Goal: Check status: Check status

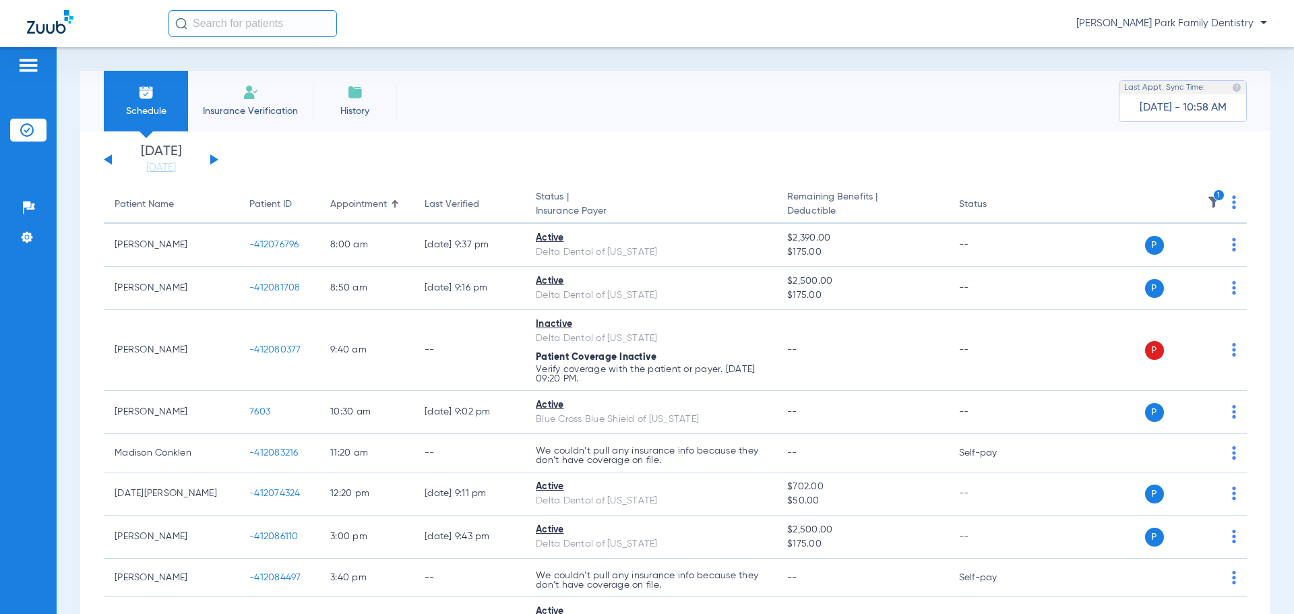
click at [1207, 200] on img at bounding box center [1213, 201] width 13 height 13
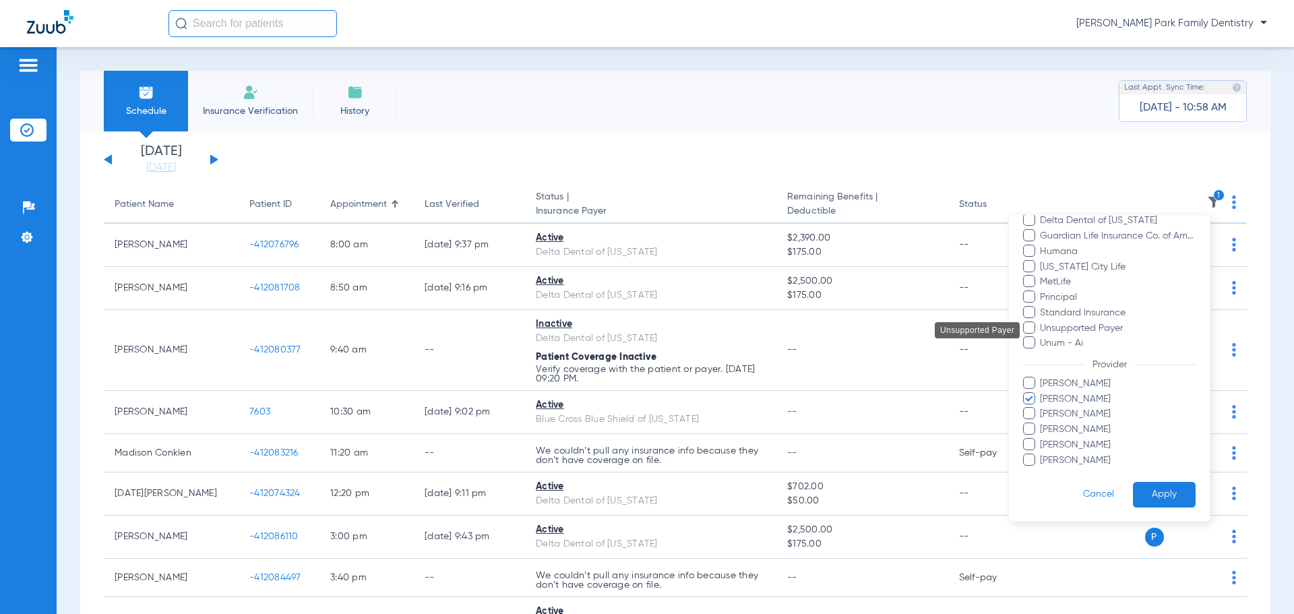
scroll to position [369, 0]
click at [1088, 398] on span "[PERSON_NAME]" at bounding box center [1117, 399] width 156 height 14
click at [1042, 408] on input "[PERSON_NAME]" at bounding box center [1042, 408] width 0 height 0
click at [1085, 415] on span "[PERSON_NAME]" at bounding box center [1117, 413] width 156 height 14
click at [1042, 423] on input "[PERSON_NAME]" at bounding box center [1042, 423] width 0 height 0
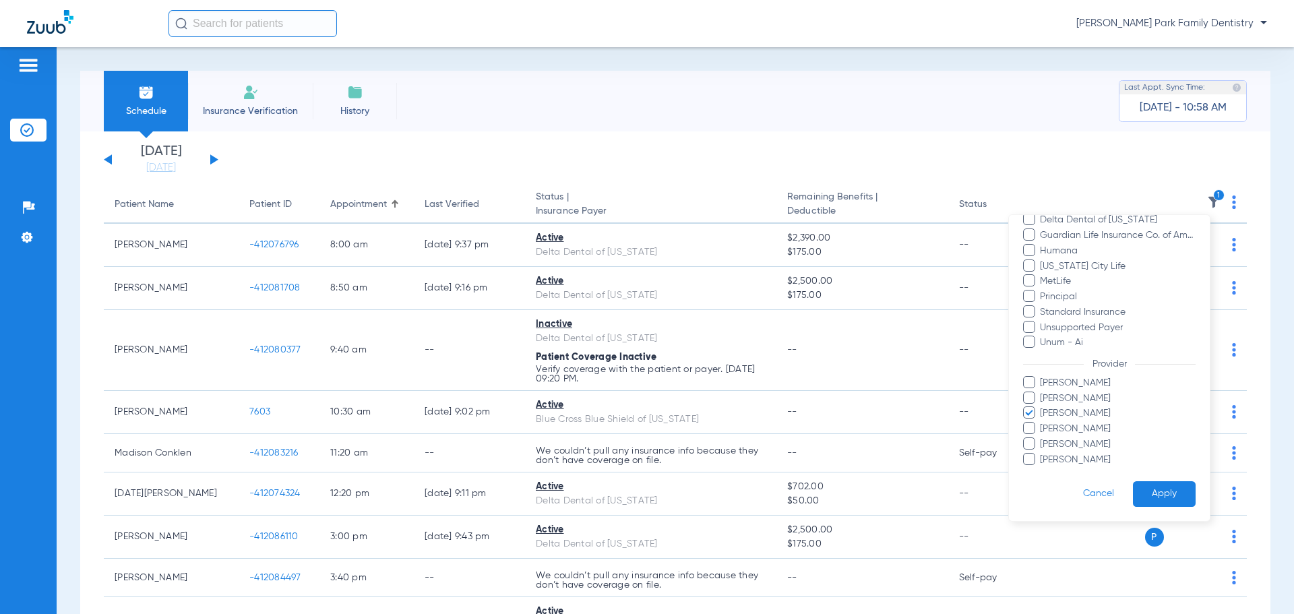
click at [1139, 488] on button "Apply" at bounding box center [1164, 494] width 63 height 26
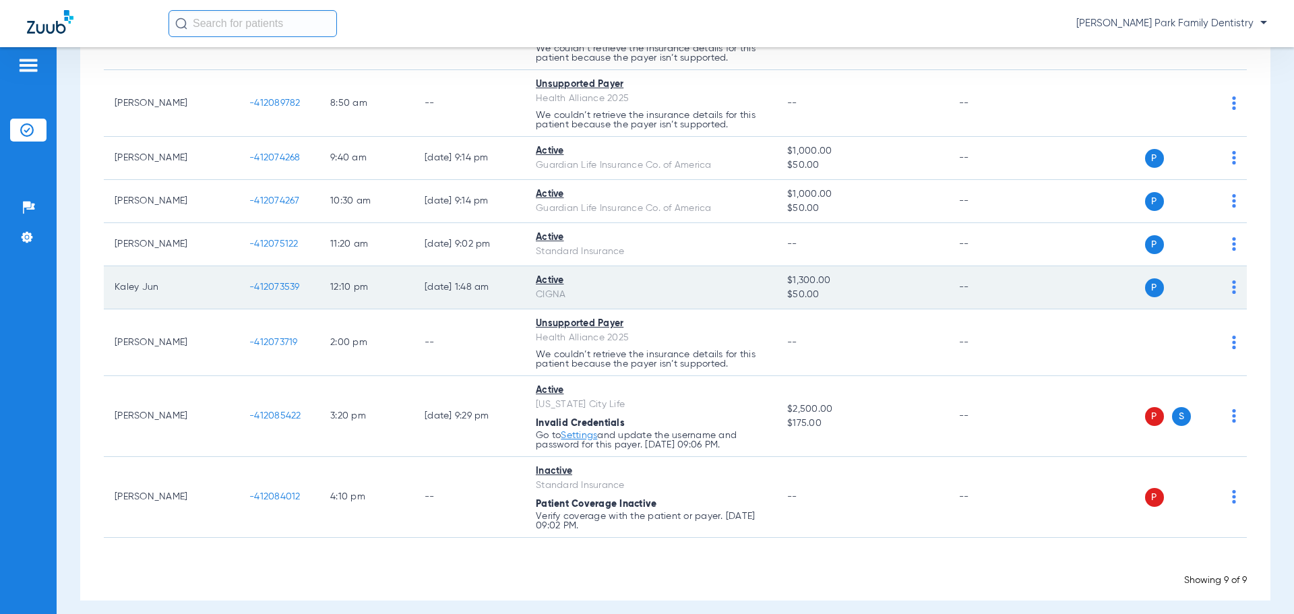
scroll to position [231, 0]
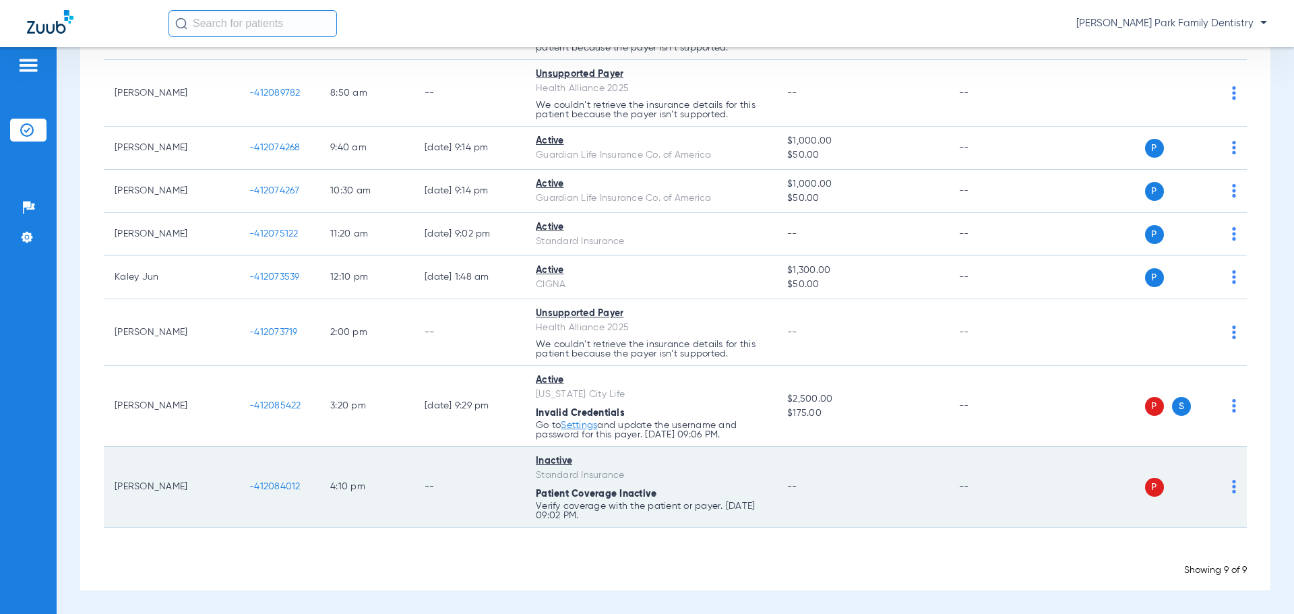
click at [289, 489] on span "-412084012" at bounding box center [274, 486] width 51 height 9
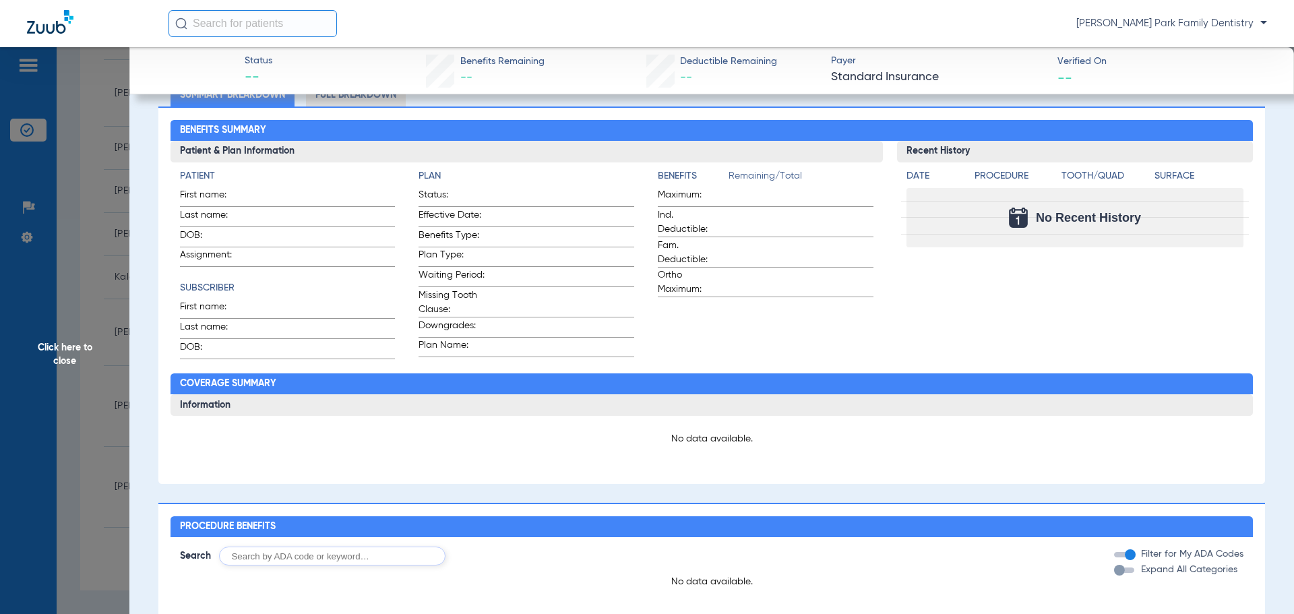
scroll to position [0, 0]
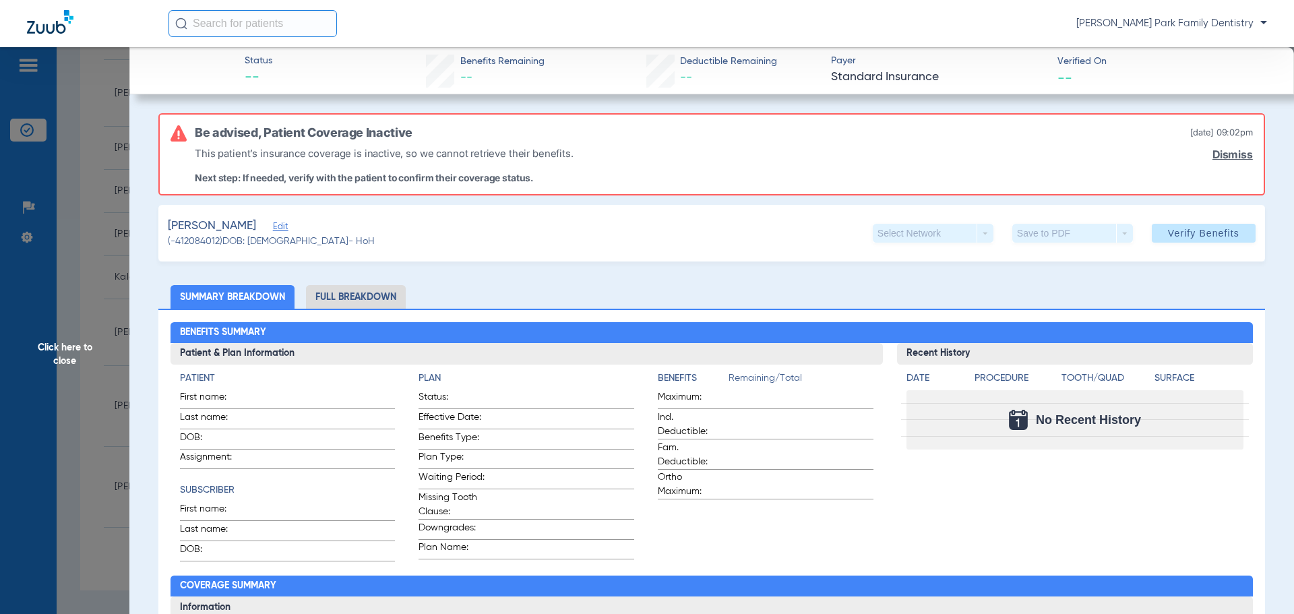
click at [78, 342] on span "Click here to close" at bounding box center [64, 354] width 129 height 614
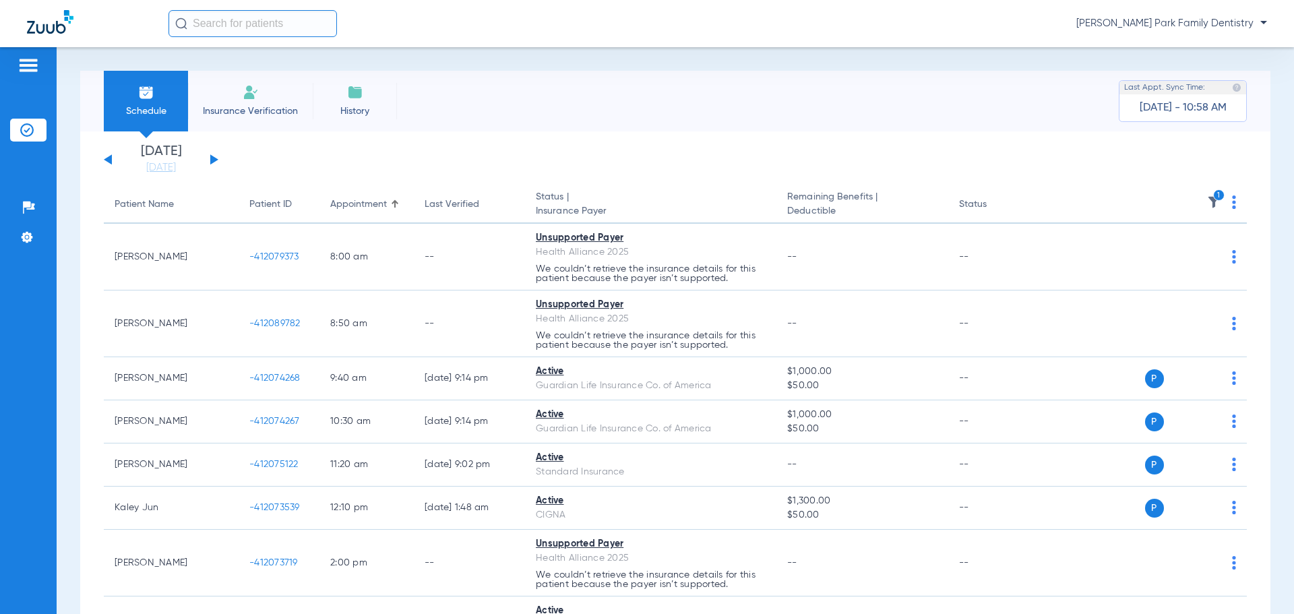
click at [1213, 197] on icon "1" at bounding box center [1219, 195] width 12 height 12
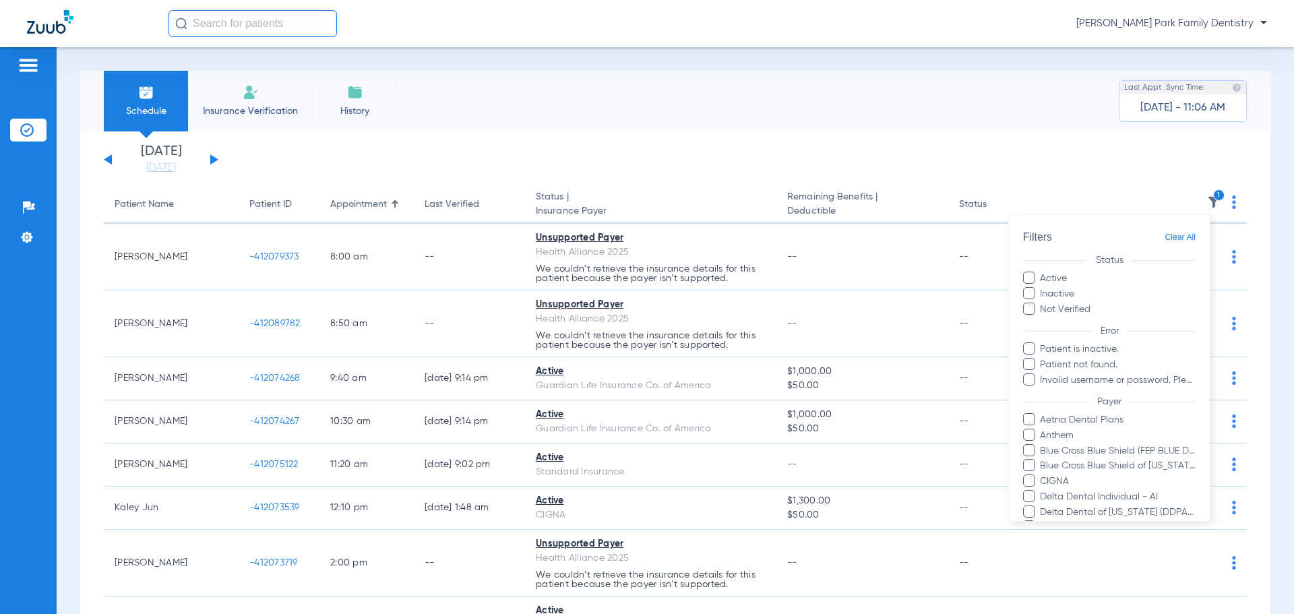
click at [955, 61] on div at bounding box center [647, 307] width 1294 height 614
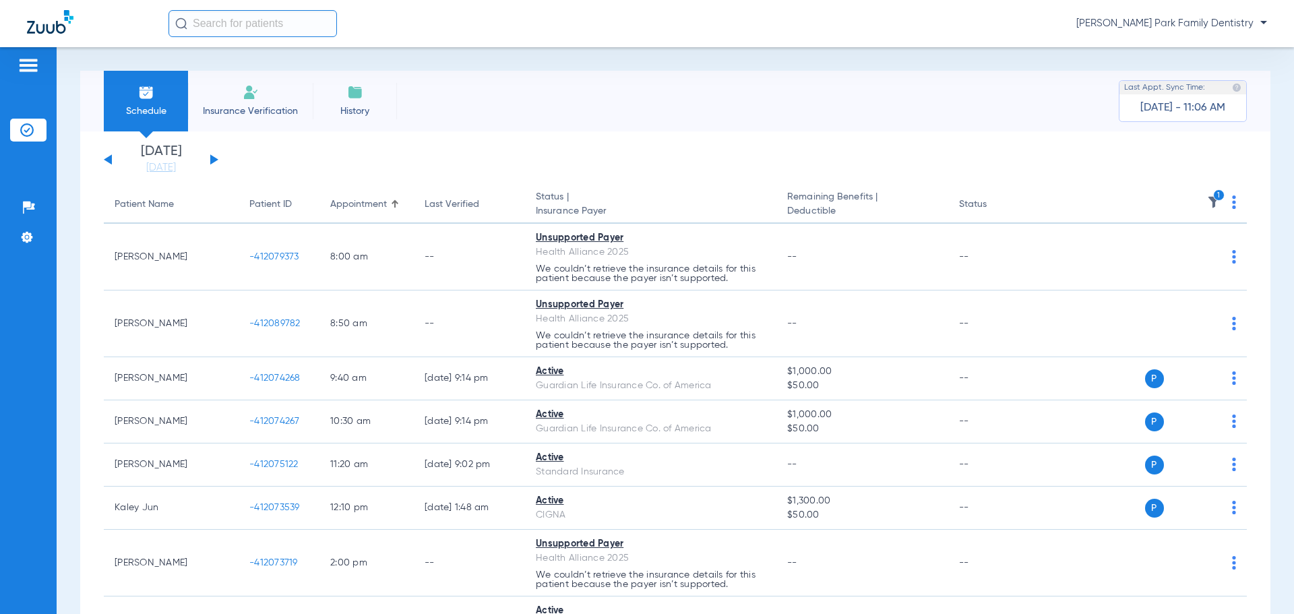
click at [445, 117] on div "Schedule Insurance Verification History Last Appt. Sync Time: [DATE] - 11:06 AM" at bounding box center [675, 101] width 1190 height 61
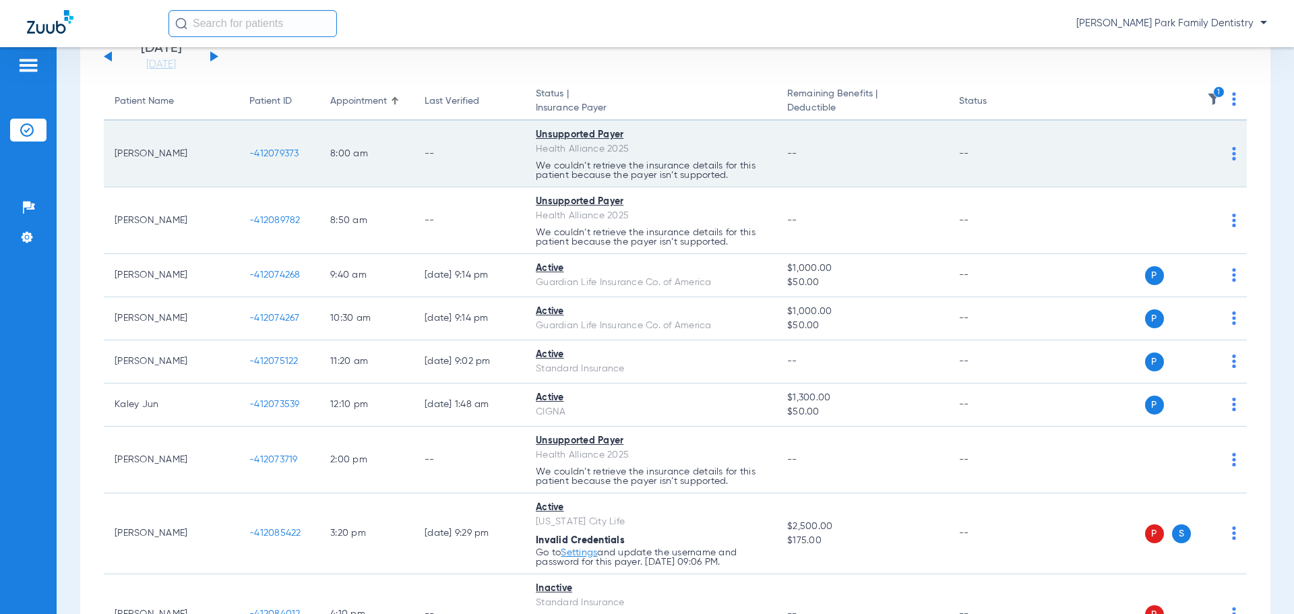
scroll to position [231, 0]
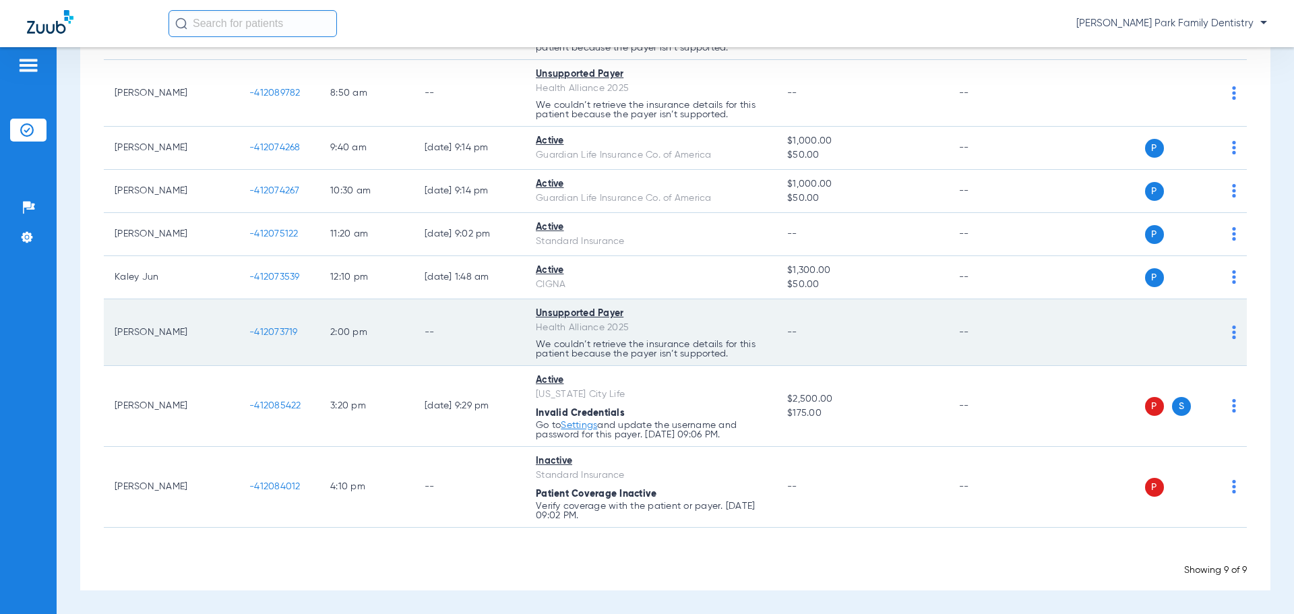
click at [269, 335] on span "-412073719" at bounding box center [273, 332] width 49 height 9
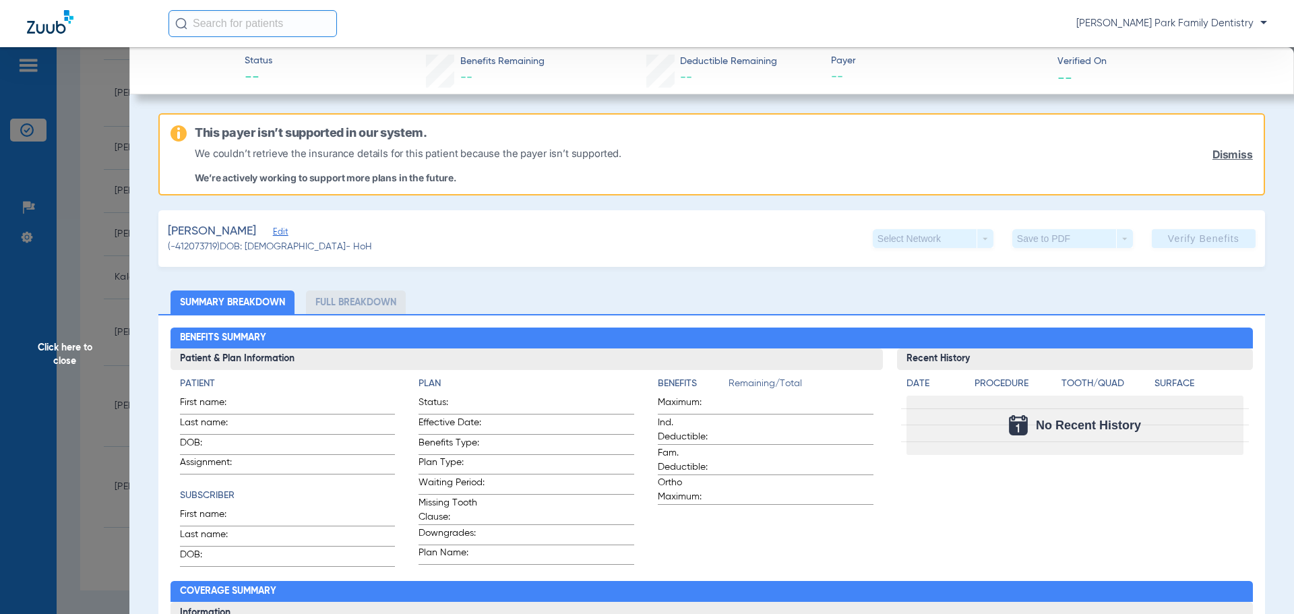
click at [61, 345] on span "Click here to close" at bounding box center [64, 354] width 129 height 614
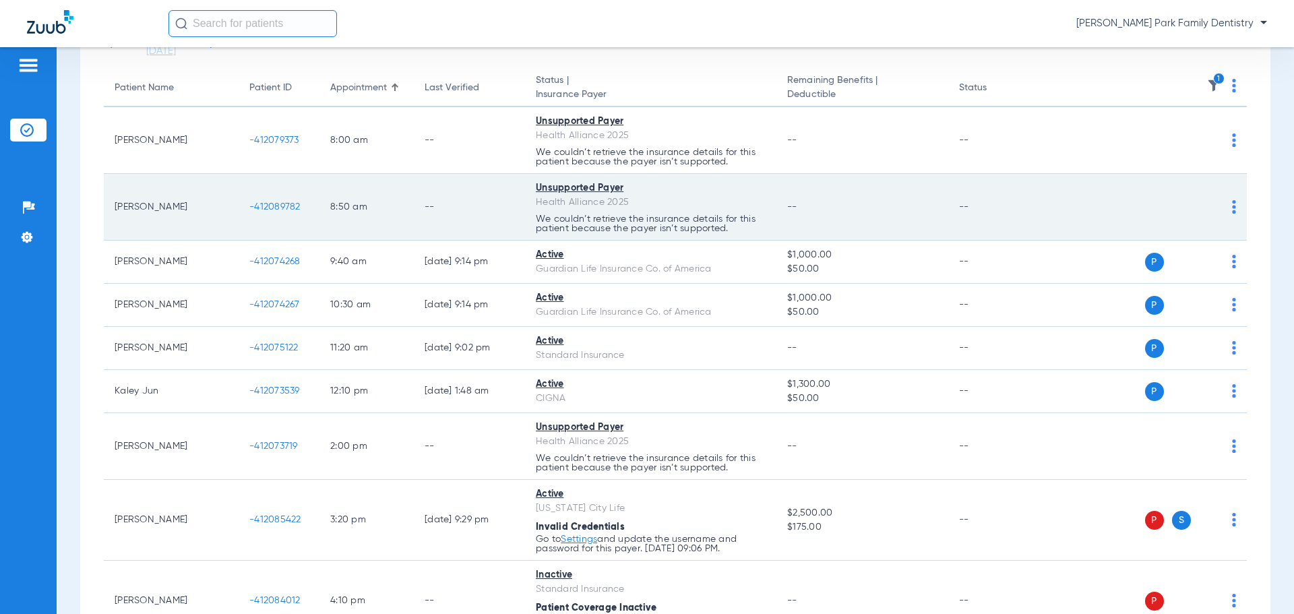
scroll to position [0, 0]
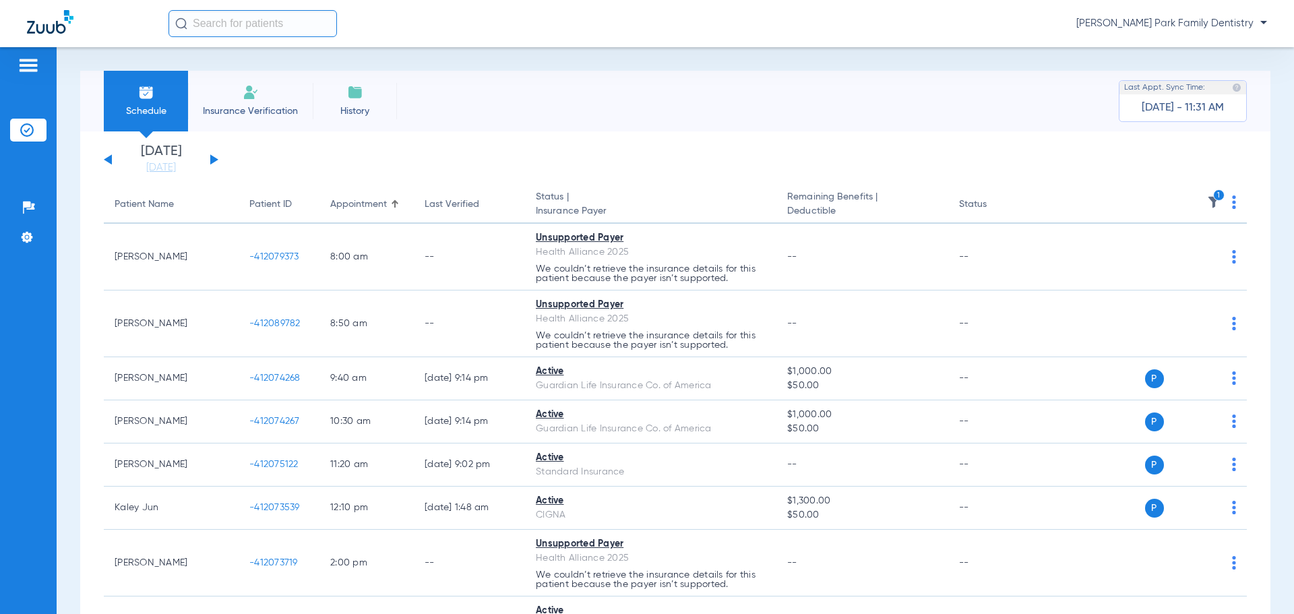
click at [1207, 203] on img at bounding box center [1213, 201] width 13 height 13
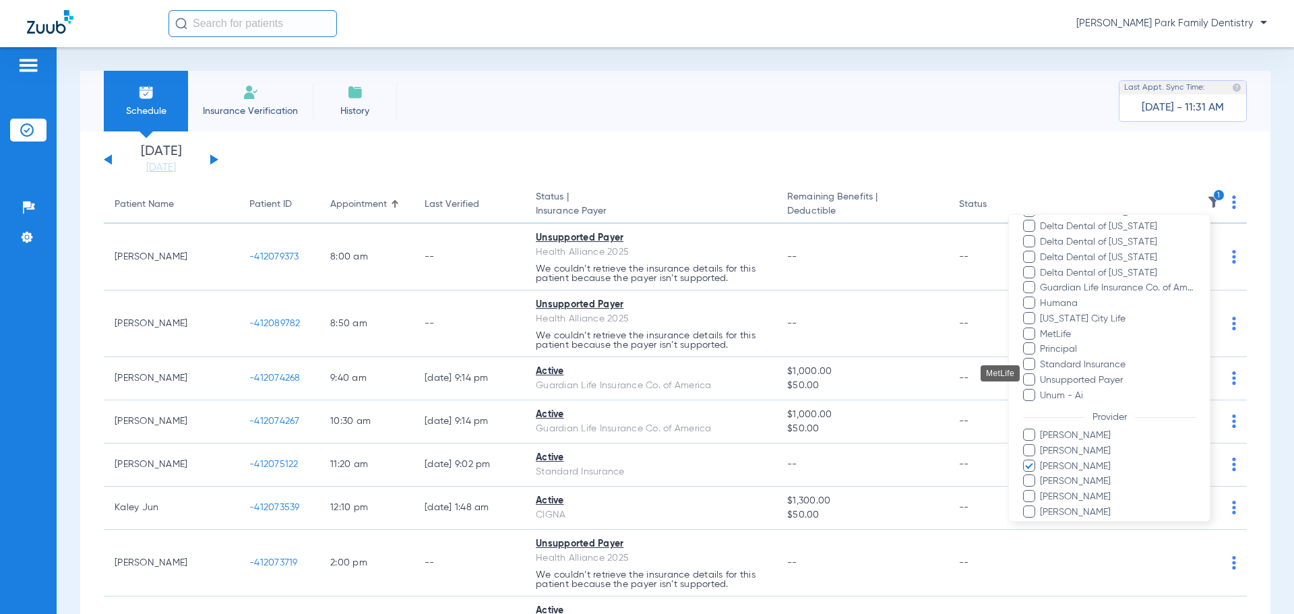
scroll to position [353, 0]
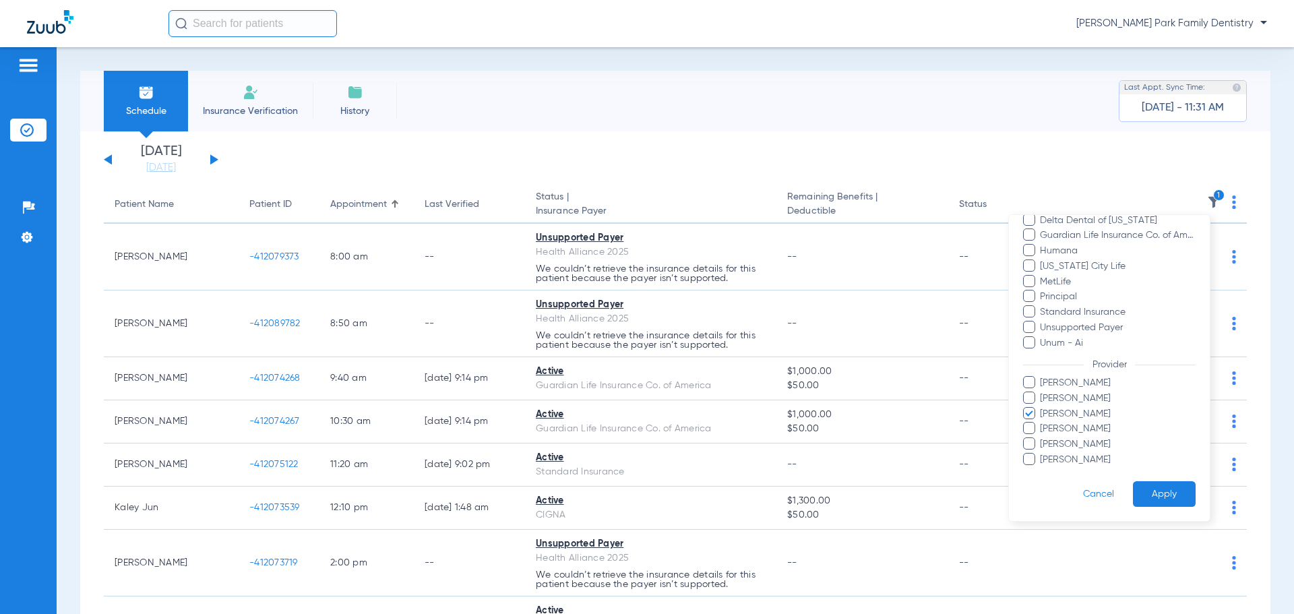
click at [1054, 413] on span "[PERSON_NAME]" at bounding box center [1117, 414] width 156 height 14
click at [1042, 423] on input "[PERSON_NAME]" at bounding box center [1042, 423] width 0 height 0
click at [1070, 446] on span "[PERSON_NAME]" at bounding box center [1117, 444] width 156 height 14
click at [1042, 454] on input "[PERSON_NAME]" at bounding box center [1042, 454] width 0 height 0
click at [1150, 495] on button "Apply" at bounding box center [1164, 494] width 63 height 26
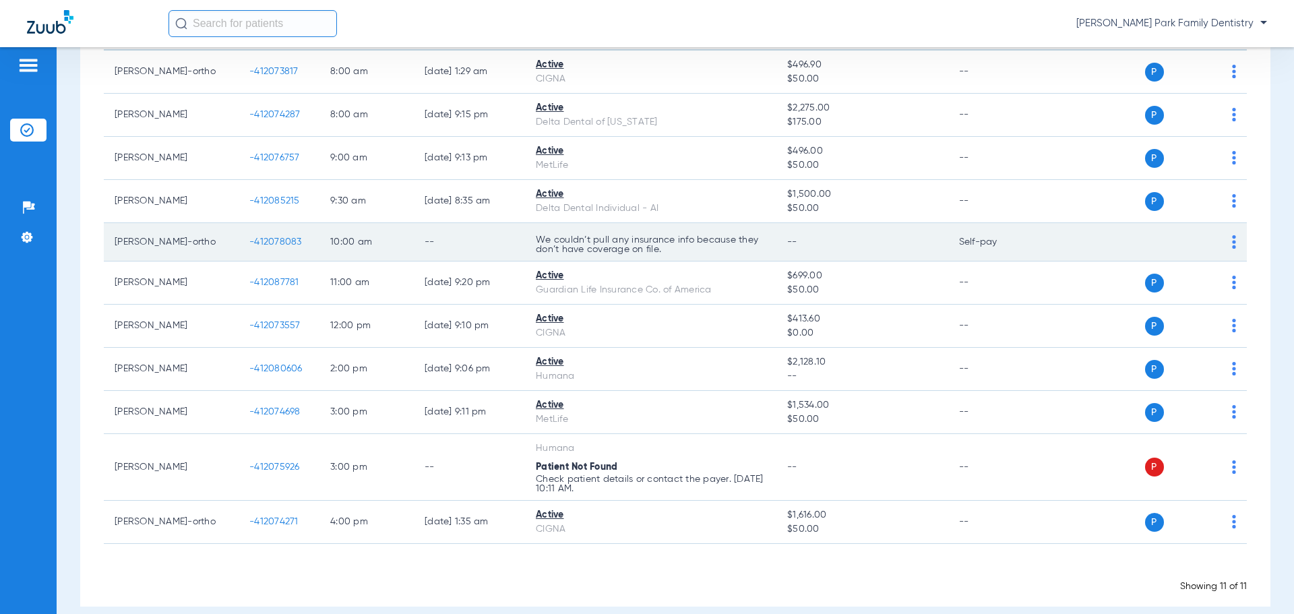
scroll to position [189, 0]
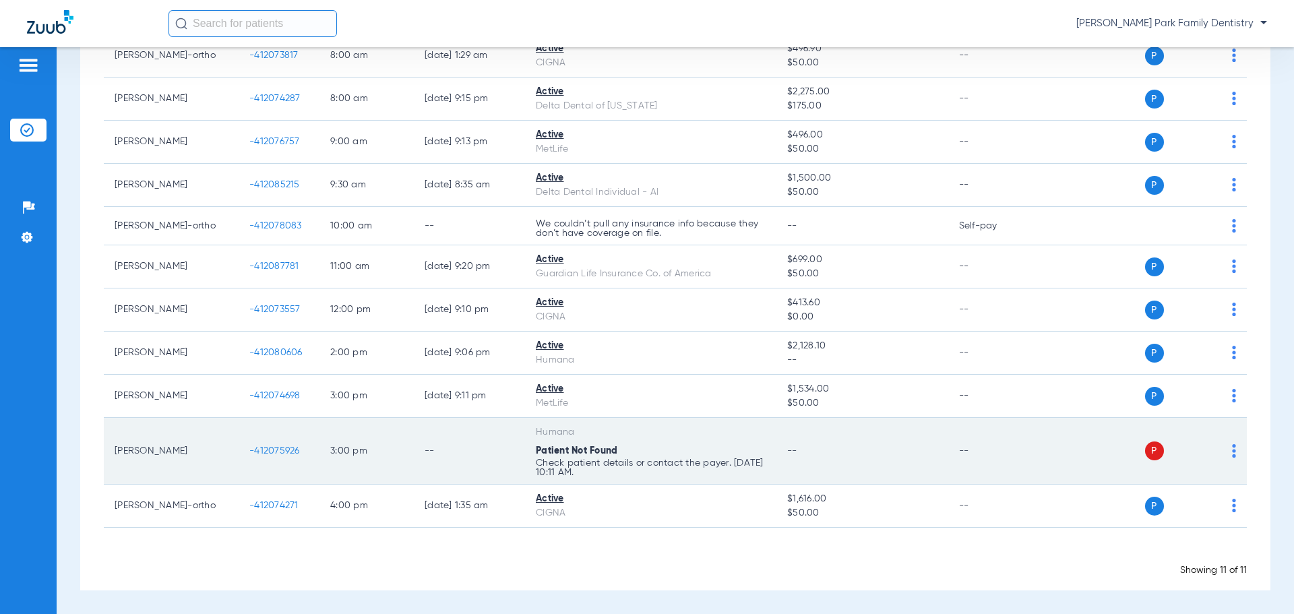
click at [266, 454] on span "-412075926" at bounding box center [274, 450] width 51 height 9
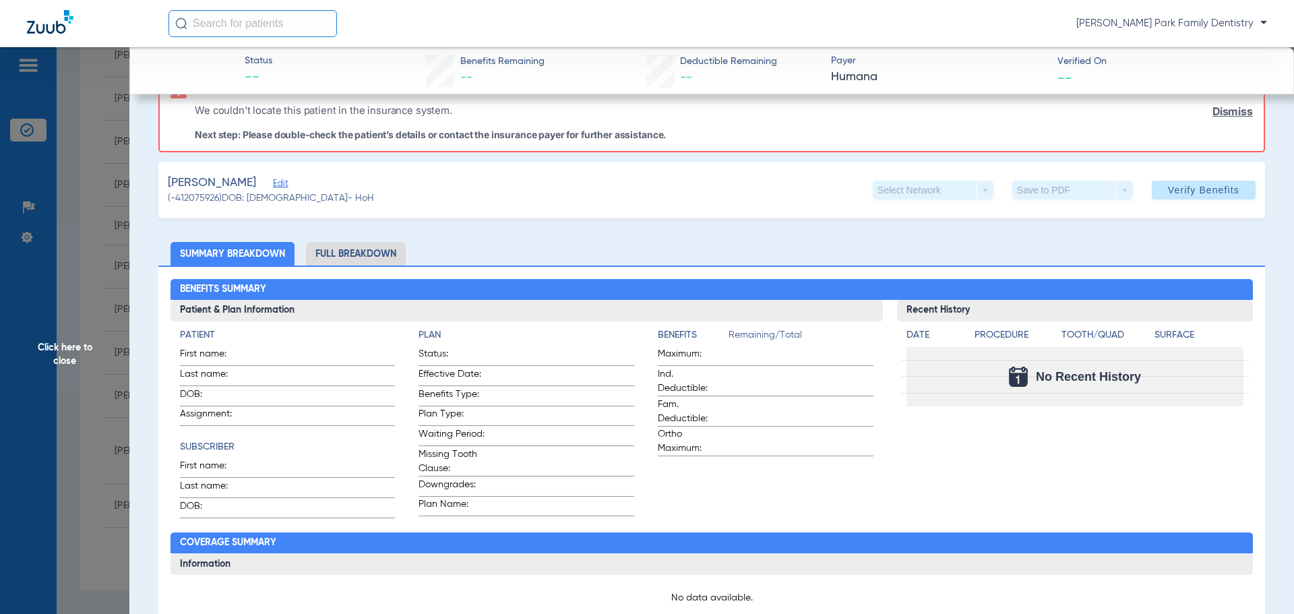
scroll to position [135, 0]
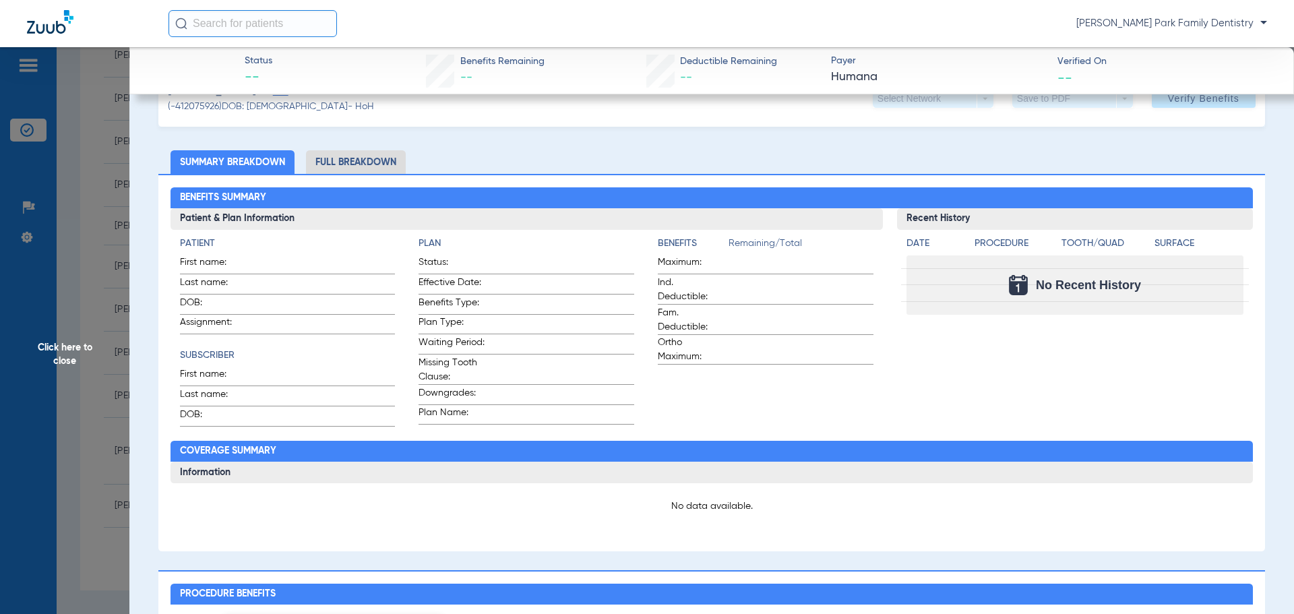
click at [76, 359] on span "Click here to close" at bounding box center [64, 354] width 129 height 614
